Goal: Find specific page/section: Find specific page/section

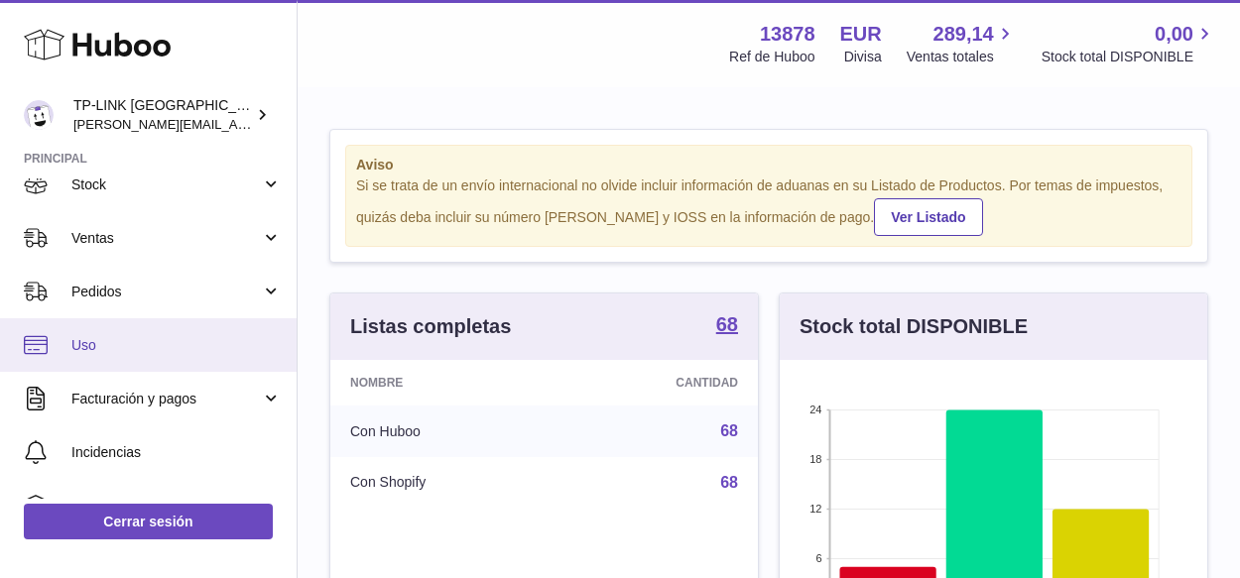
scroll to position [99, 0]
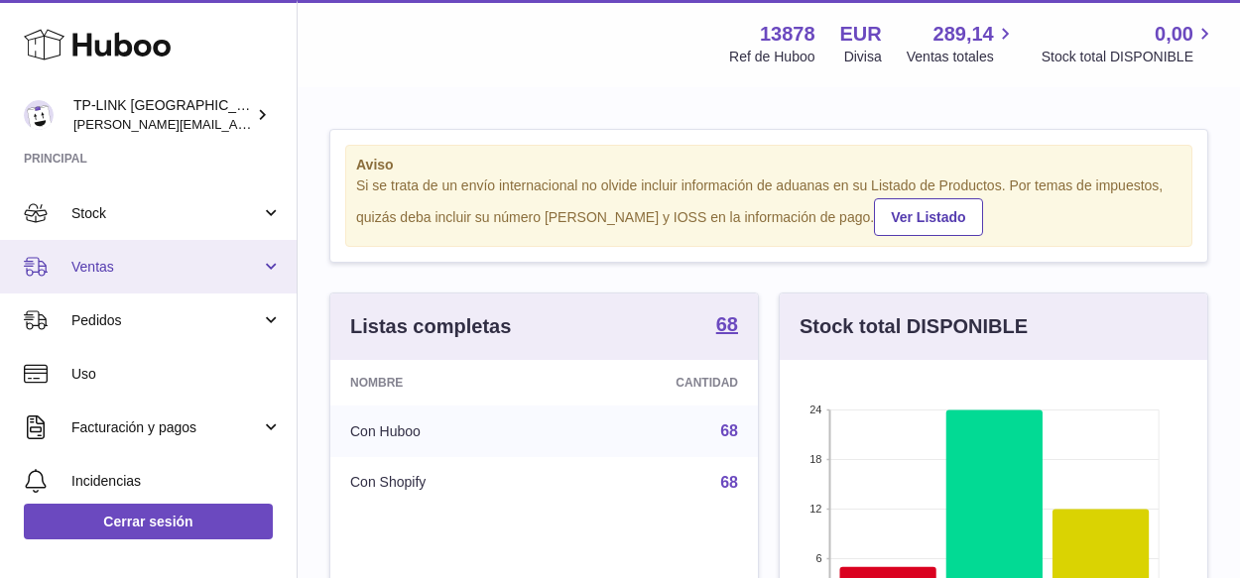
click at [278, 267] on link "Ventas" at bounding box center [148, 267] width 297 height 54
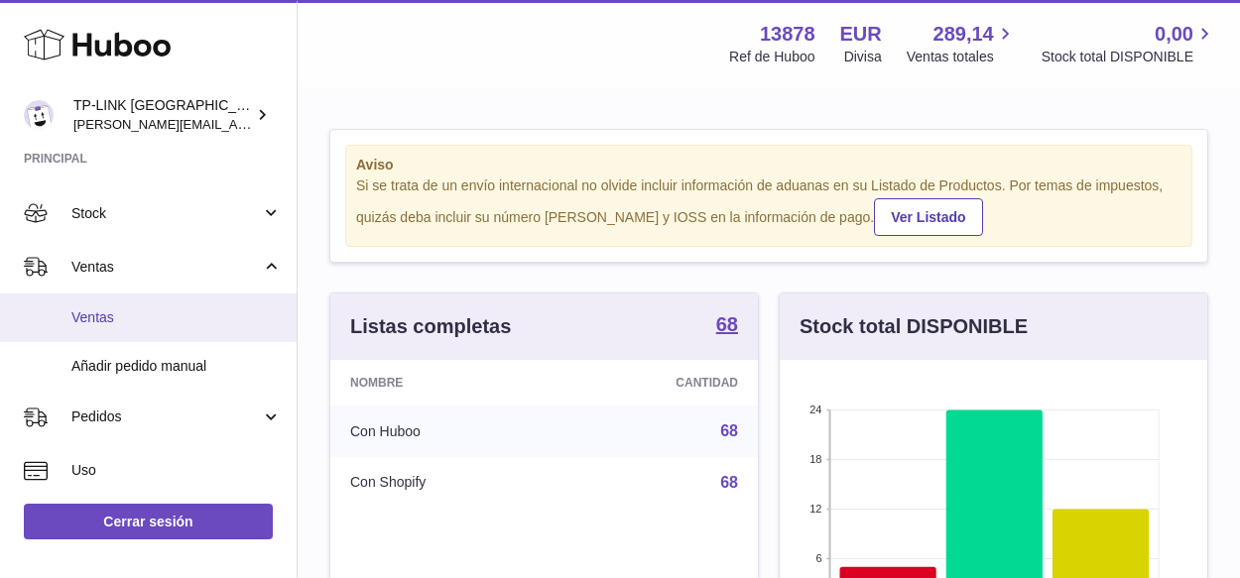
click at [102, 310] on span "Ventas" at bounding box center [176, 317] width 210 height 19
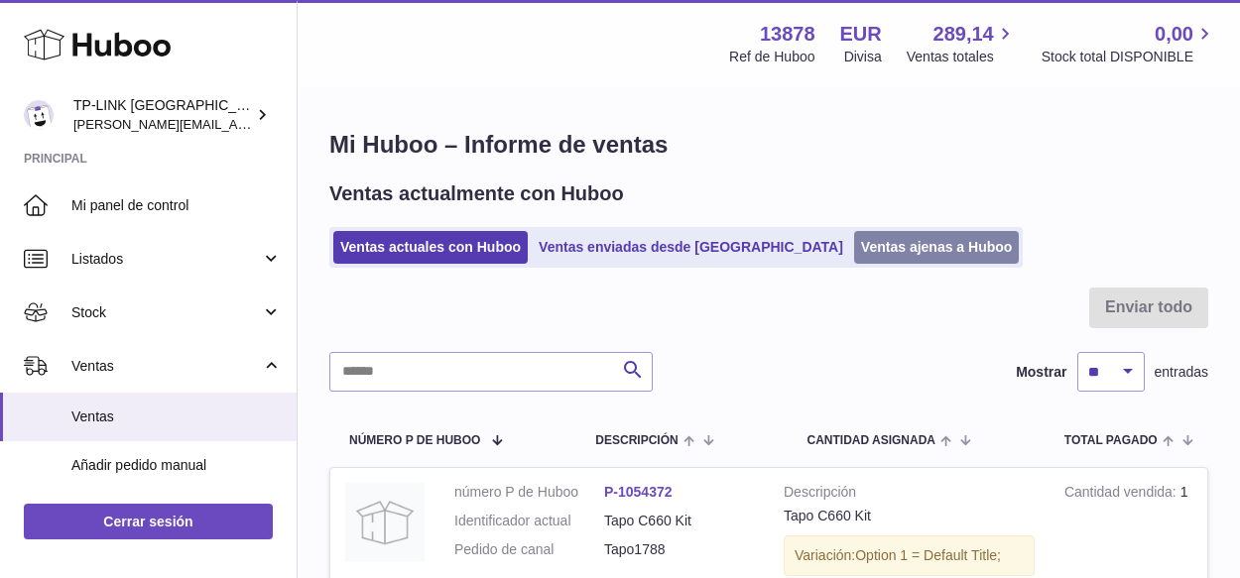
click at [854, 249] on link "Ventas ajenas a Huboo" at bounding box center [937, 247] width 166 height 33
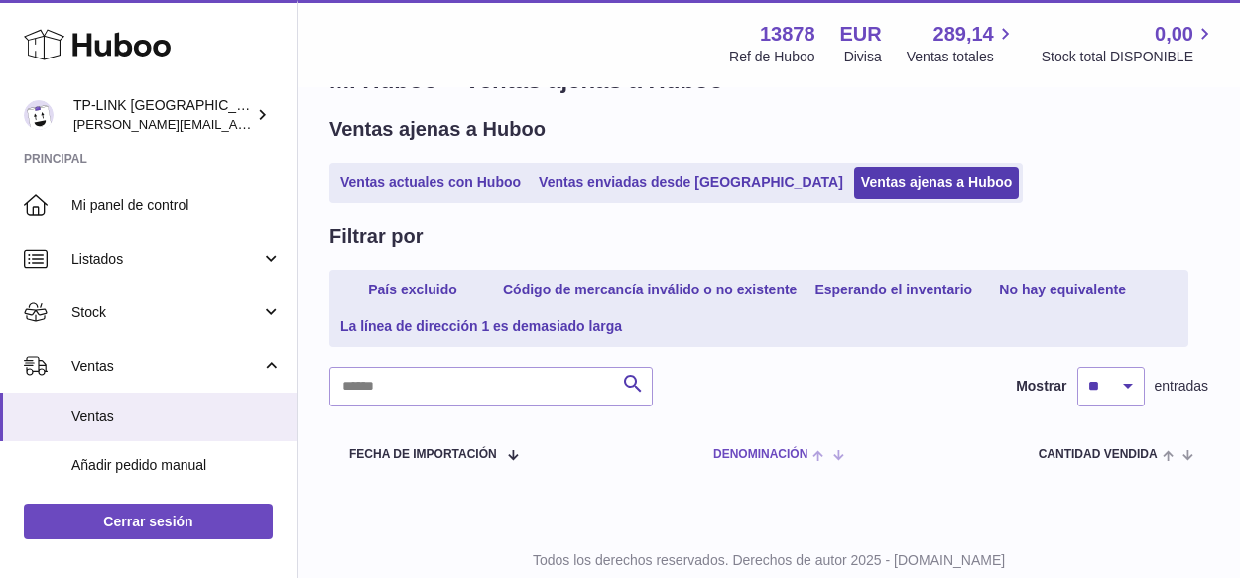
scroll to position [124, 0]
